Goal: Check status: Check status

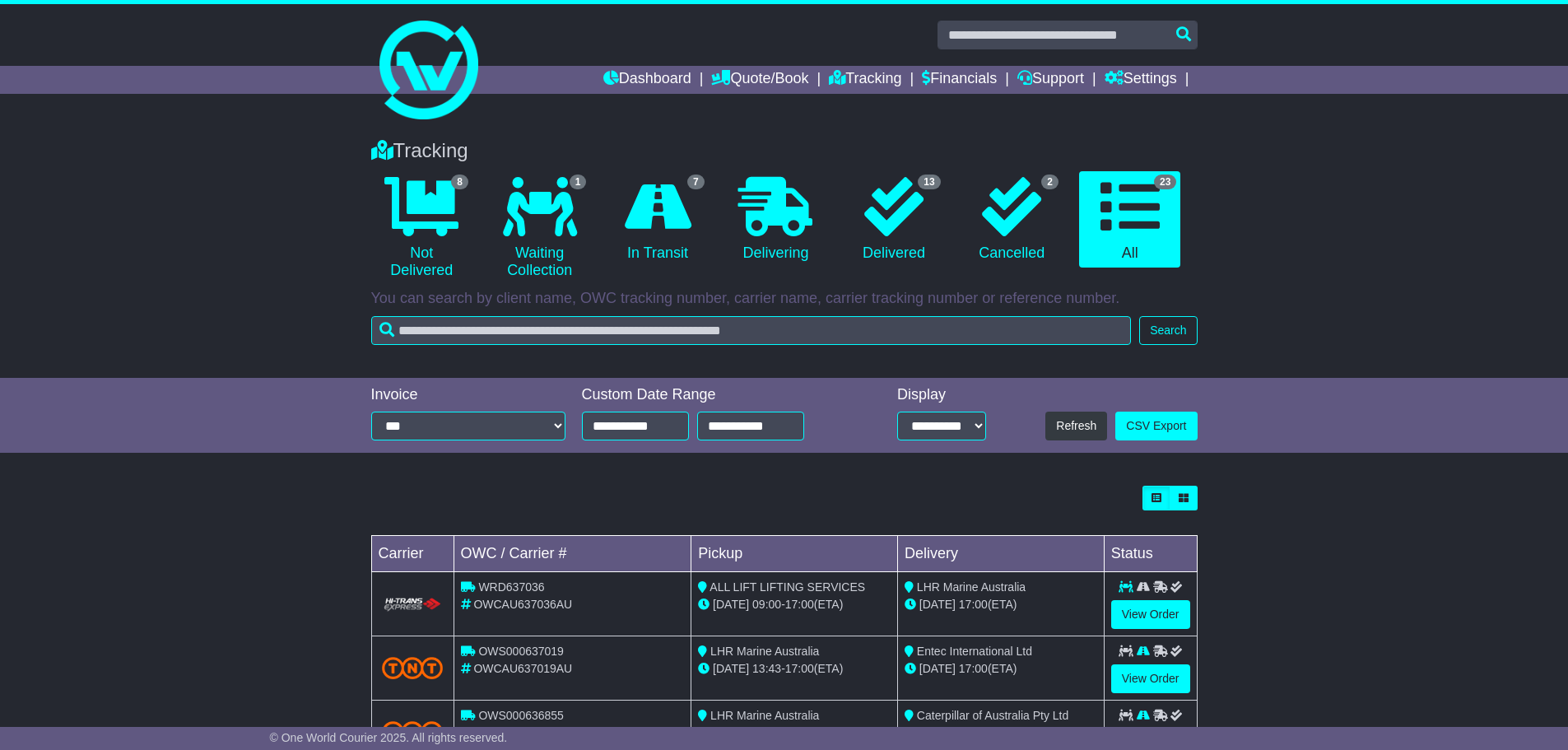
select select "**"
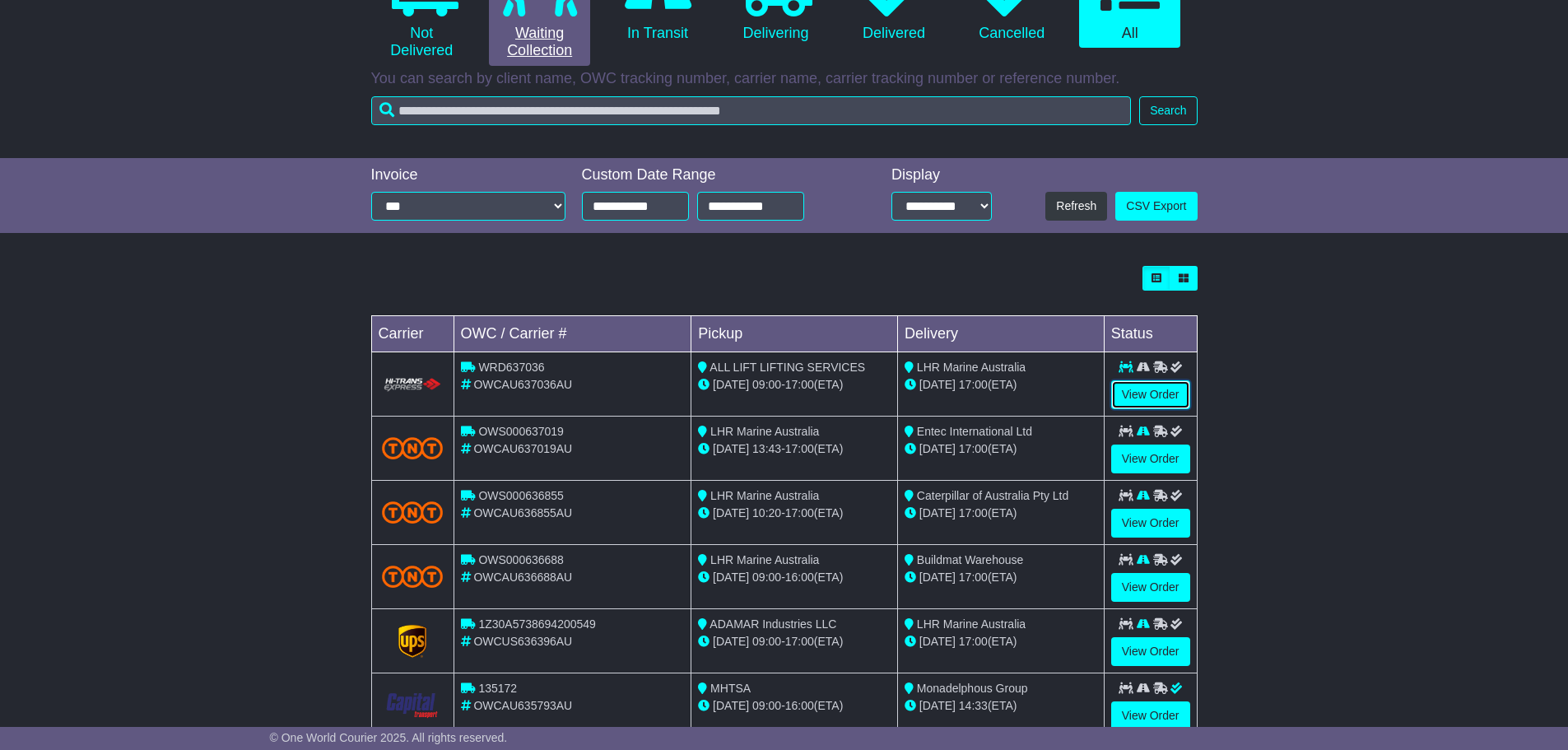
scroll to position [82, 0]
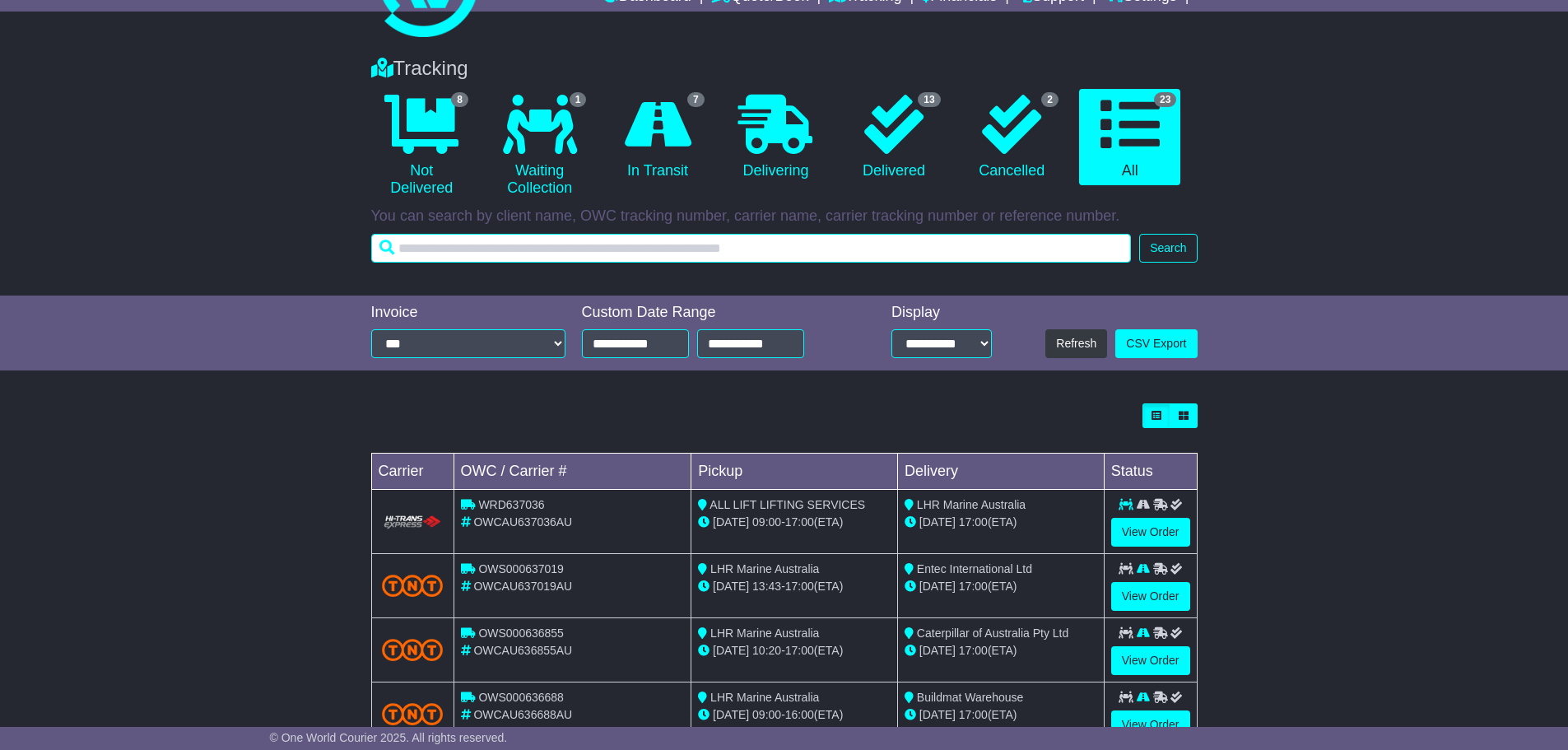
click at [453, 246] on input "text" at bounding box center [752, 249] width 761 height 29
type input "*********"
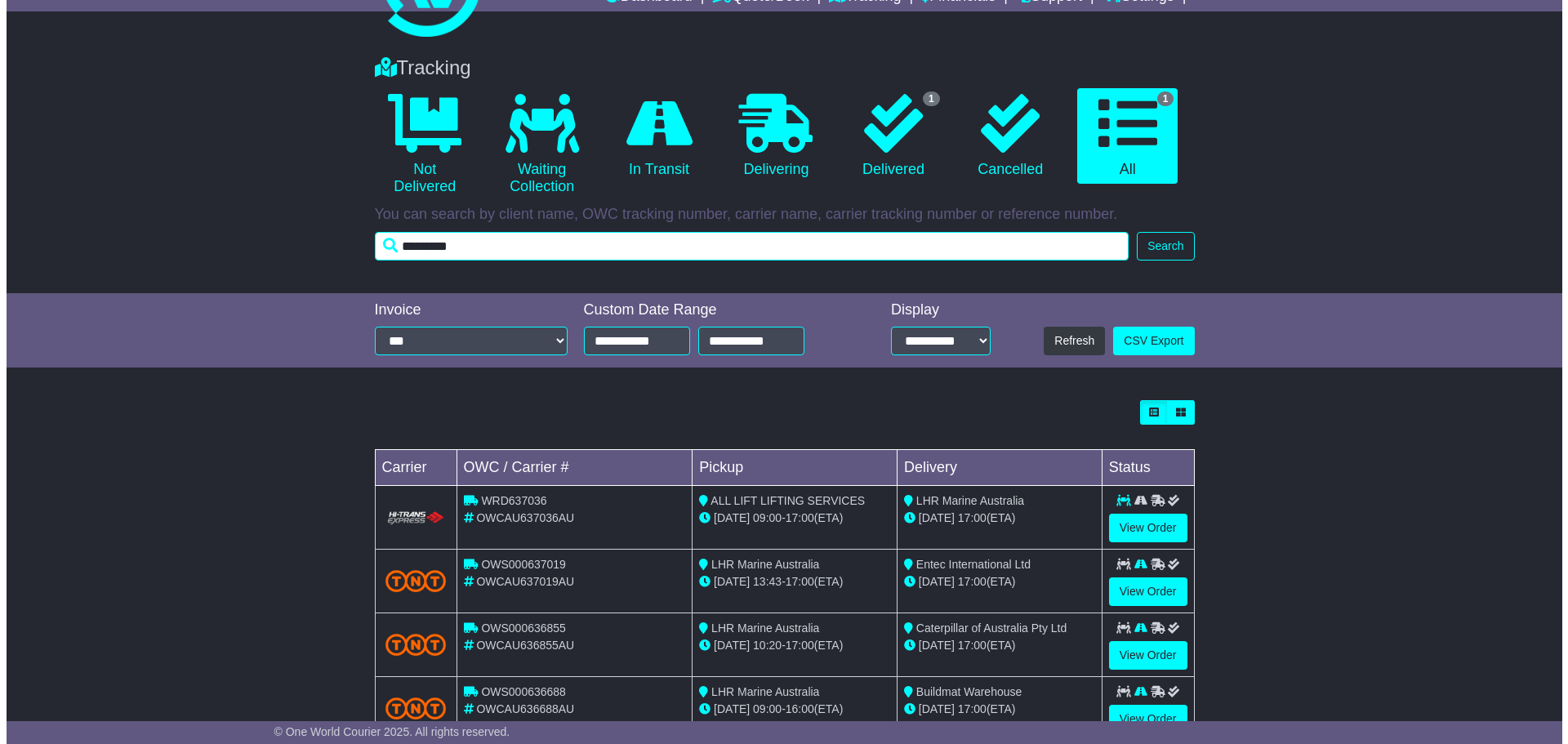
scroll to position [0, 0]
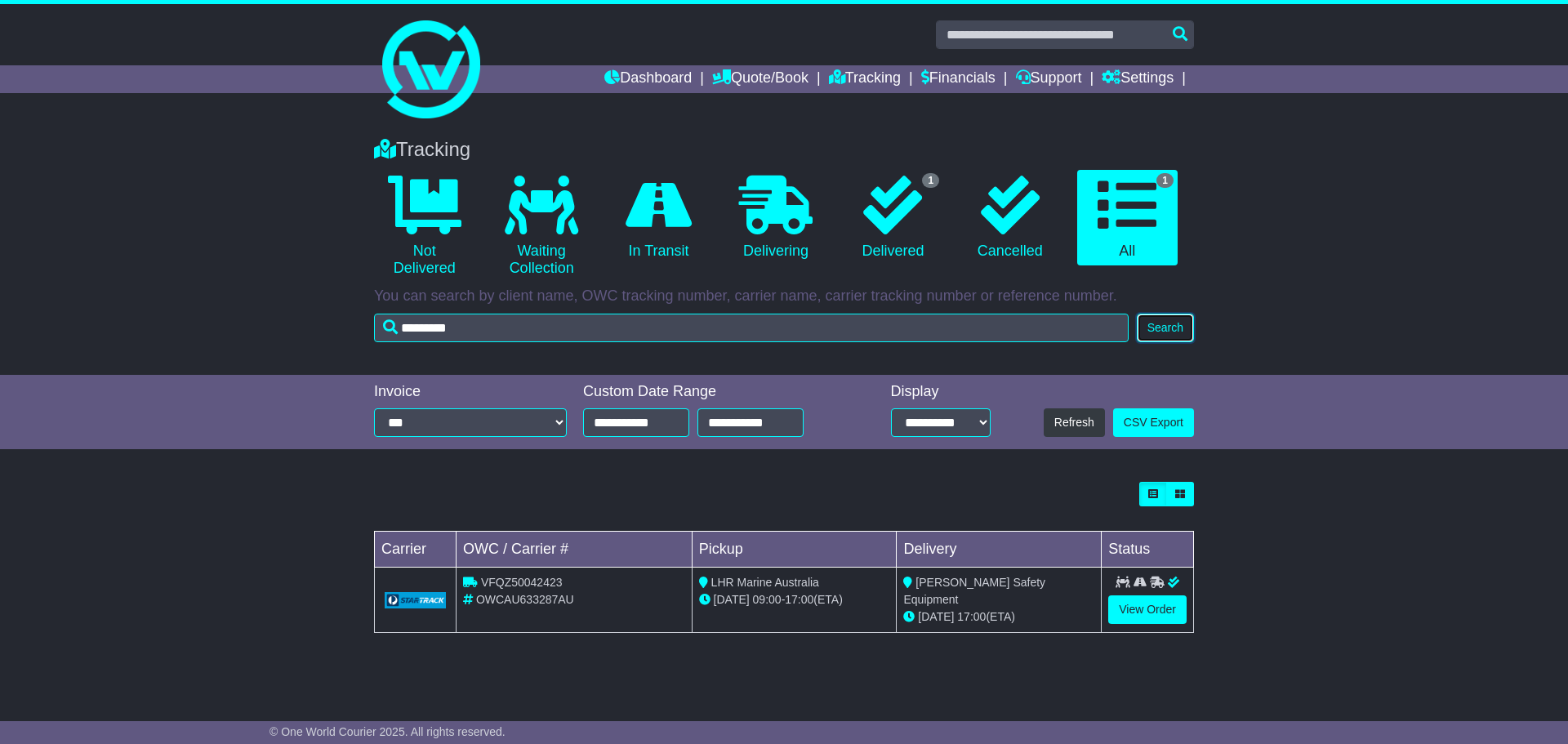
click at [1157, 324] on button "Search" at bounding box center [1166, 328] width 58 height 29
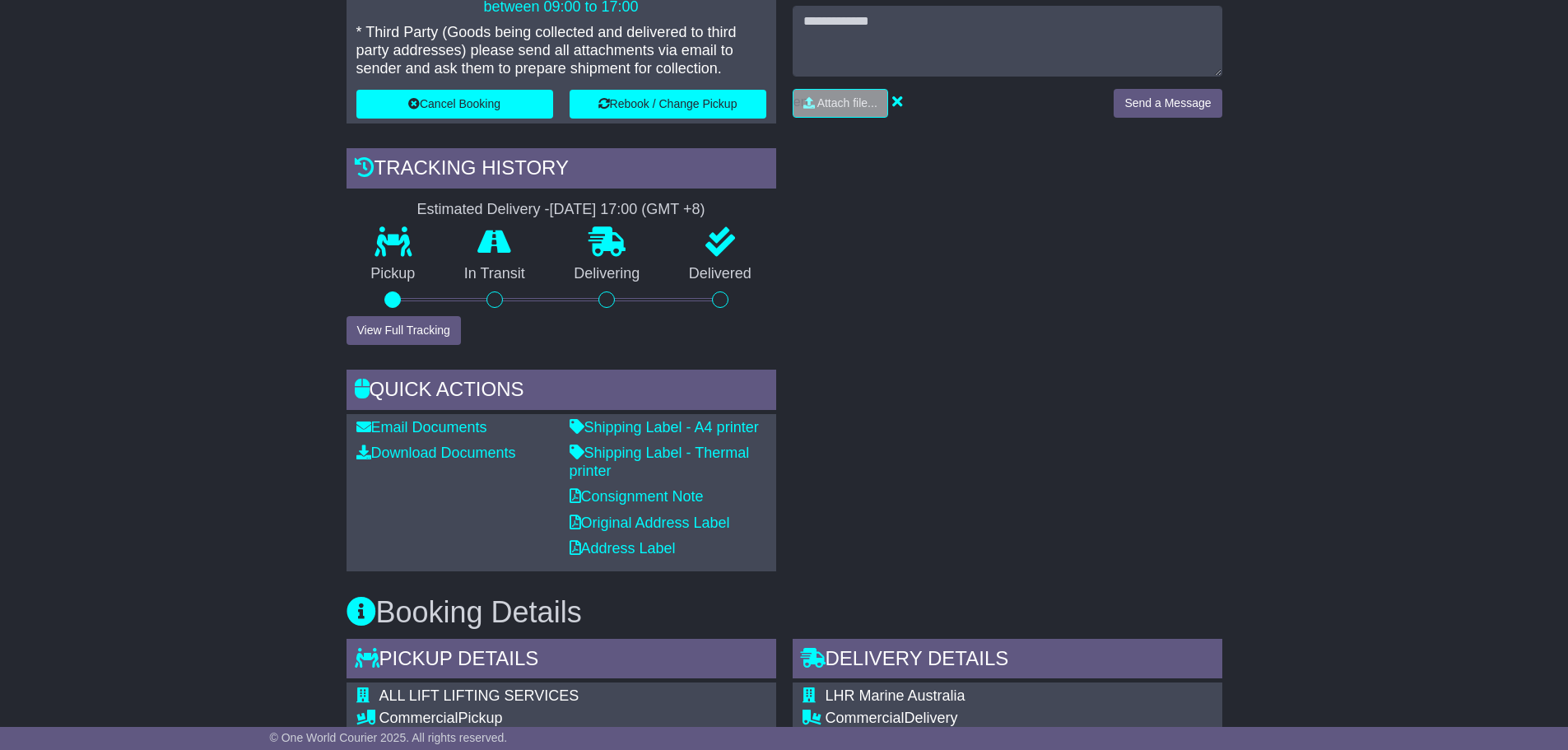
scroll to position [411, 0]
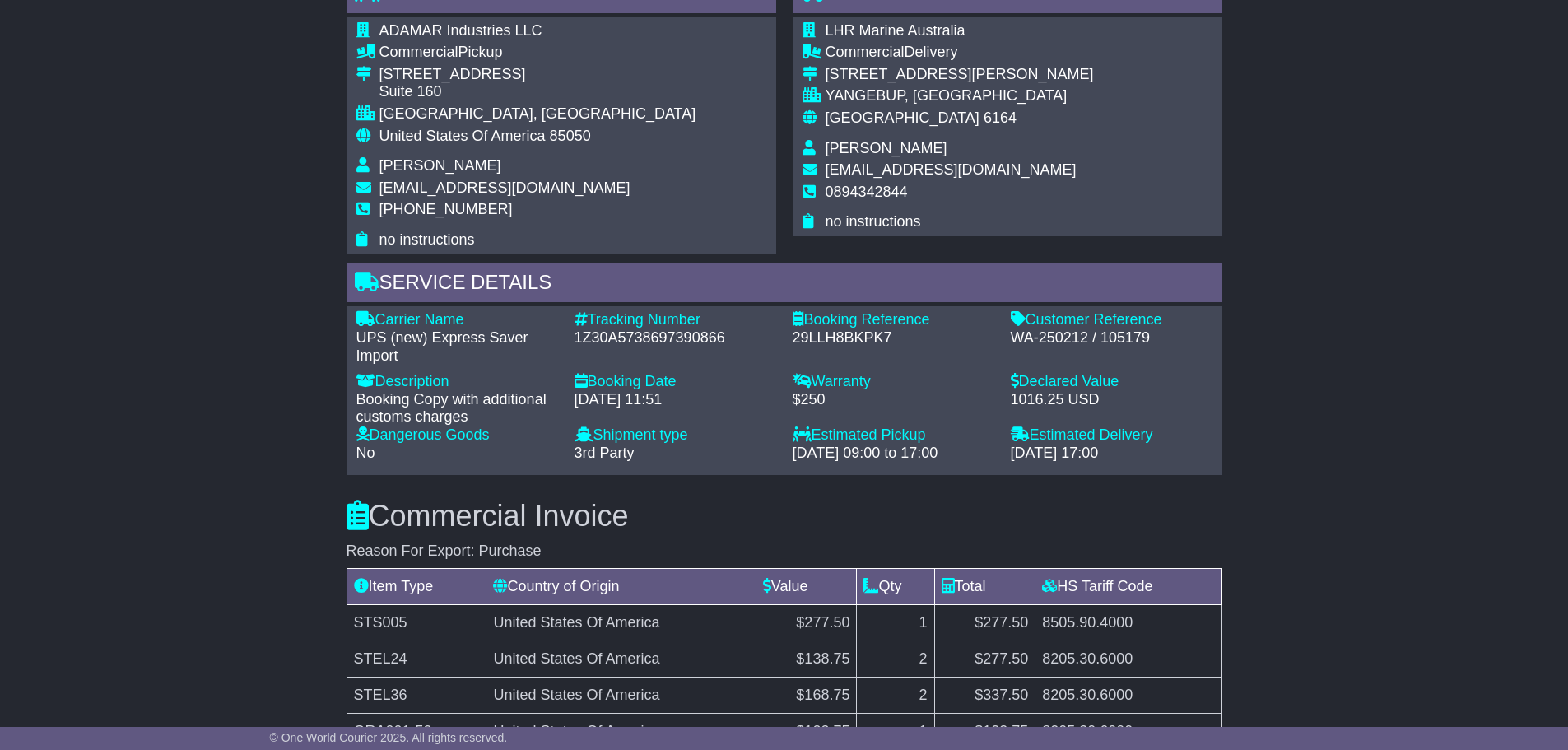
scroll to position [494, 0]
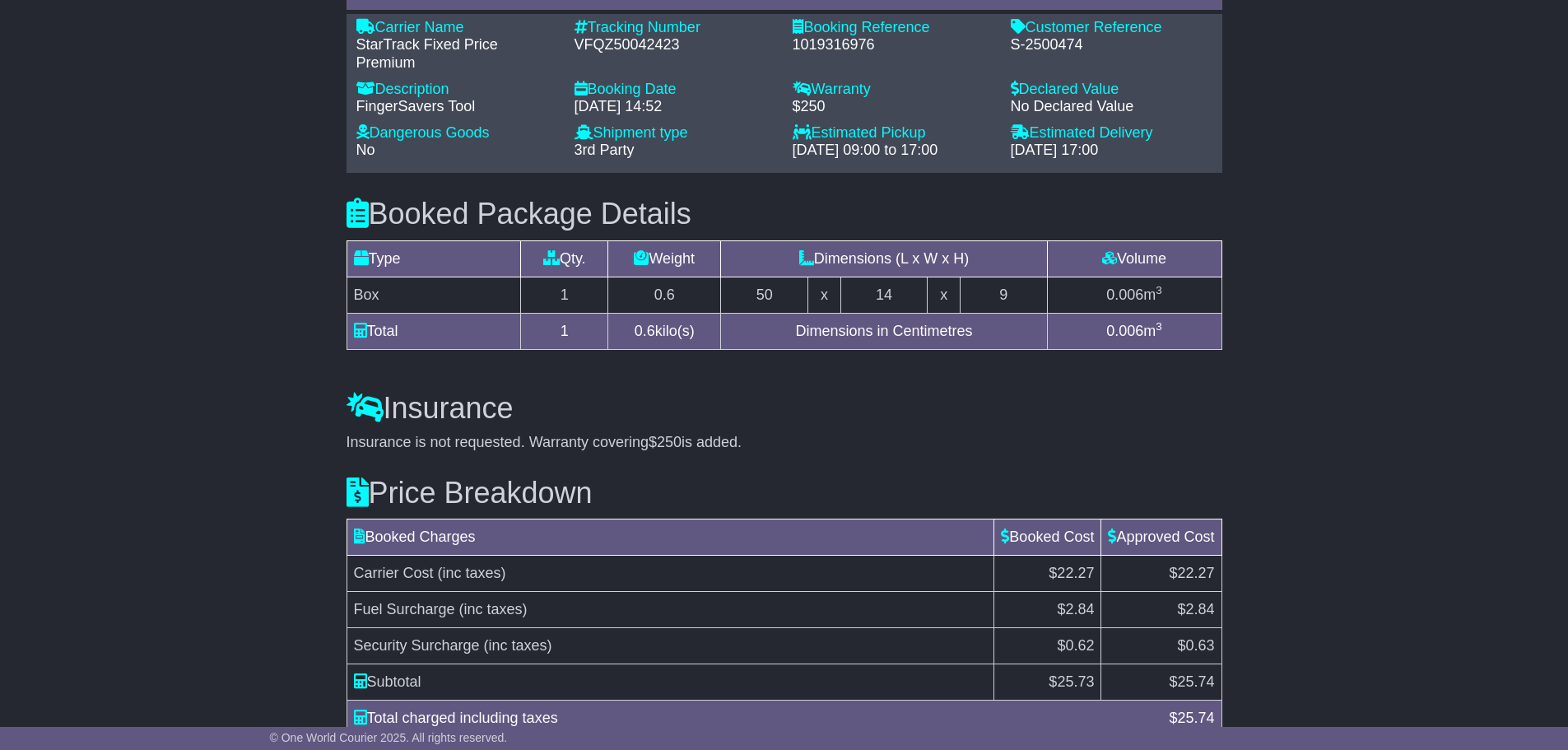
scroll to position [1248, 0]
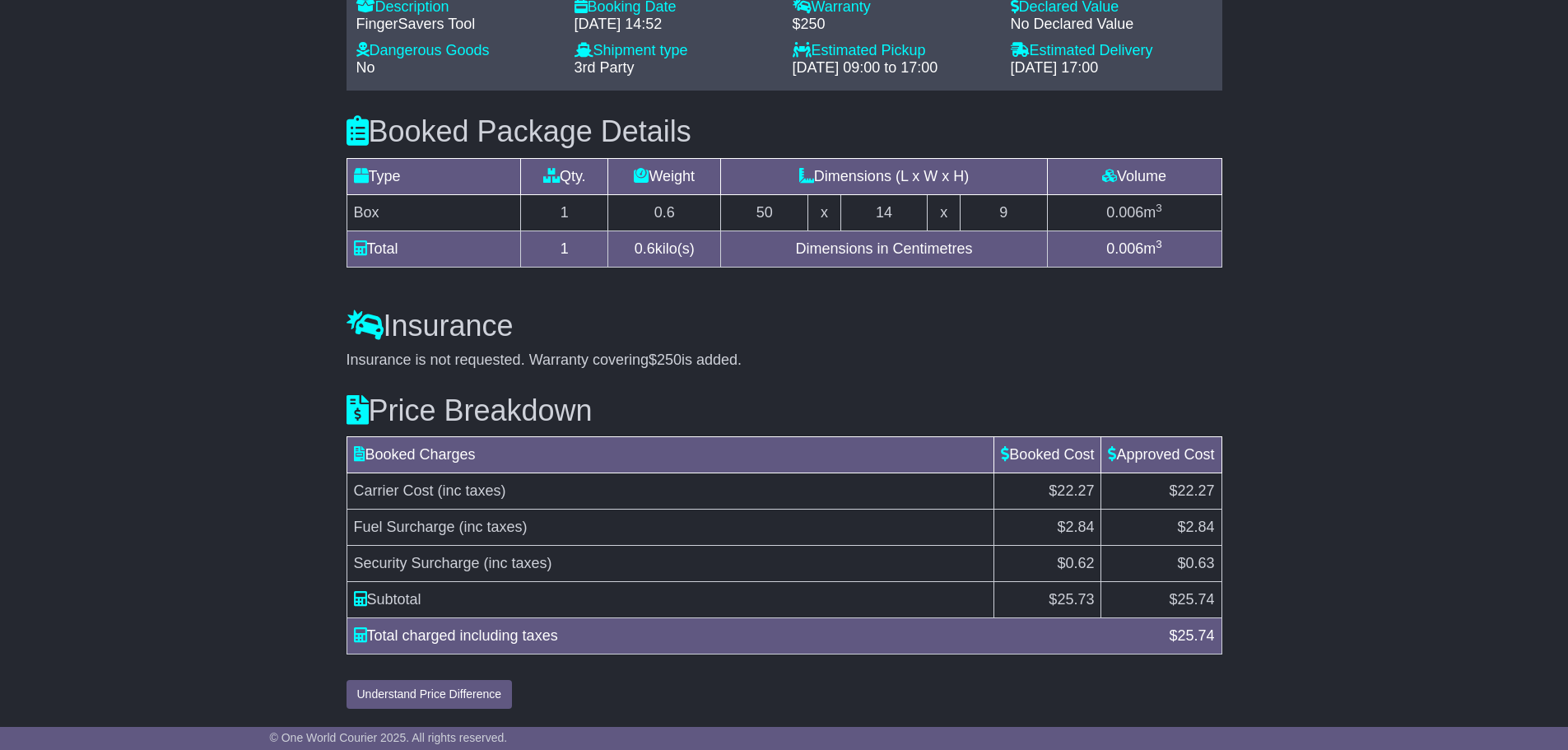
click at [946, 386] on div "Price Breakdown Booked Charges Booked Cost Approved Cost Carrier Cost (inc taxe…" at bounding box center [785, 539] width 892 height 340
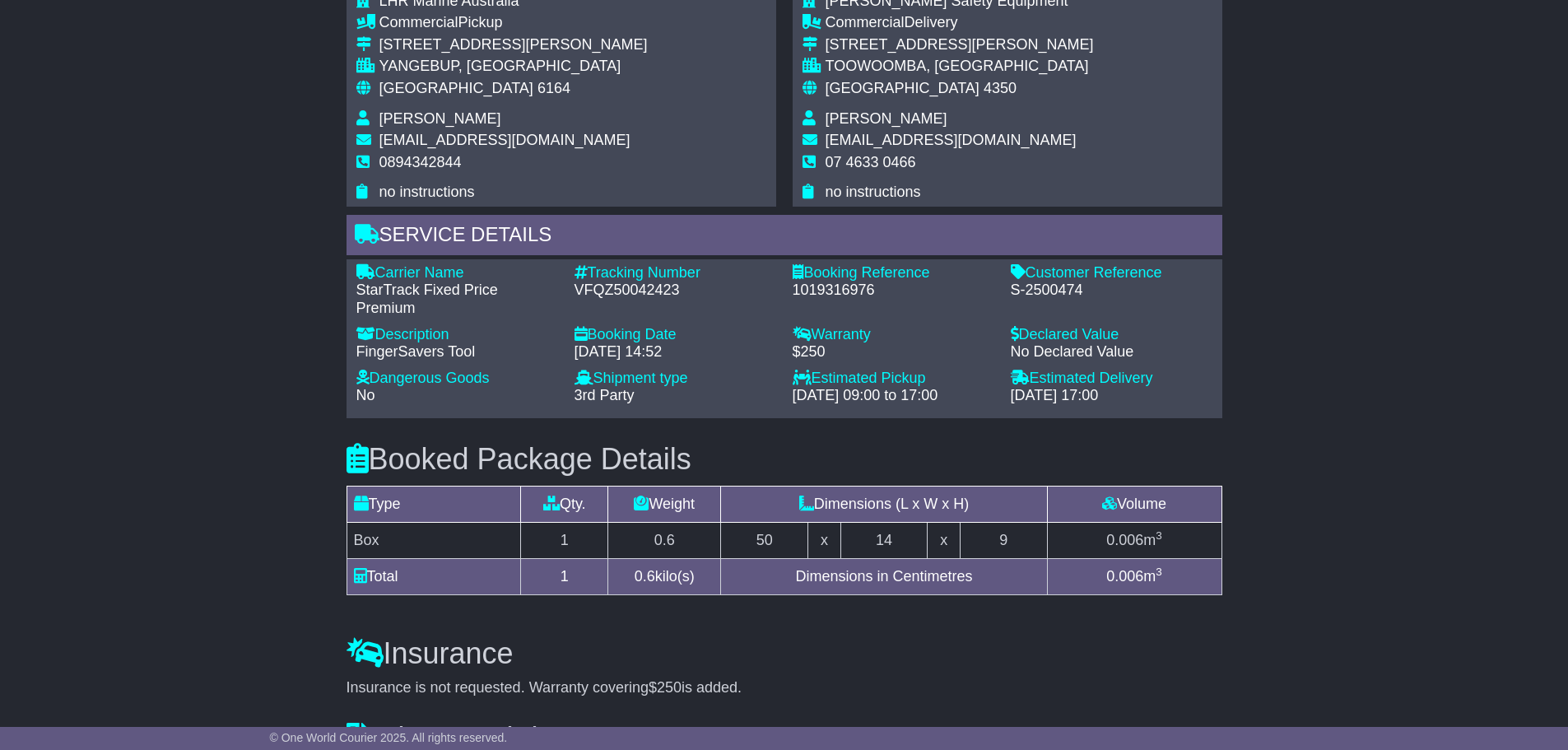
scroll to position [919, 0]
